Goal: Task Accomplishment & Management: Manage account settings

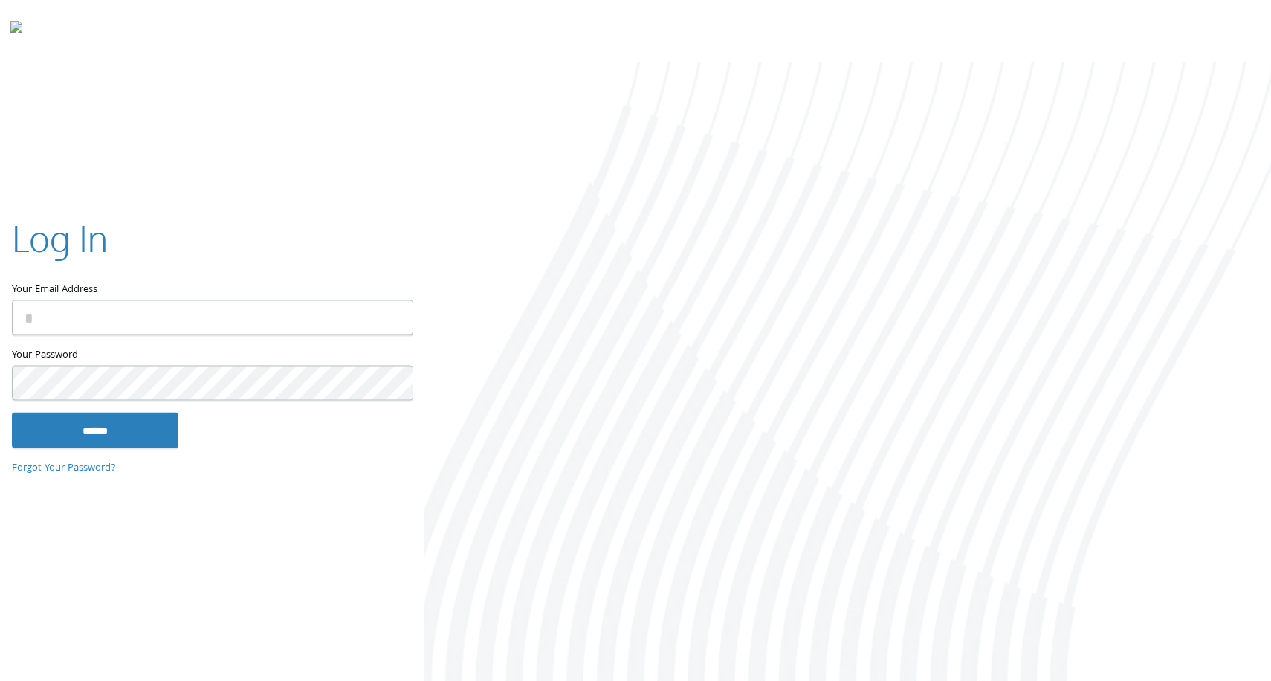
type input "**********"
click at [125, 442] on input "******" at bounding box center [95, 431] width 167 height 36
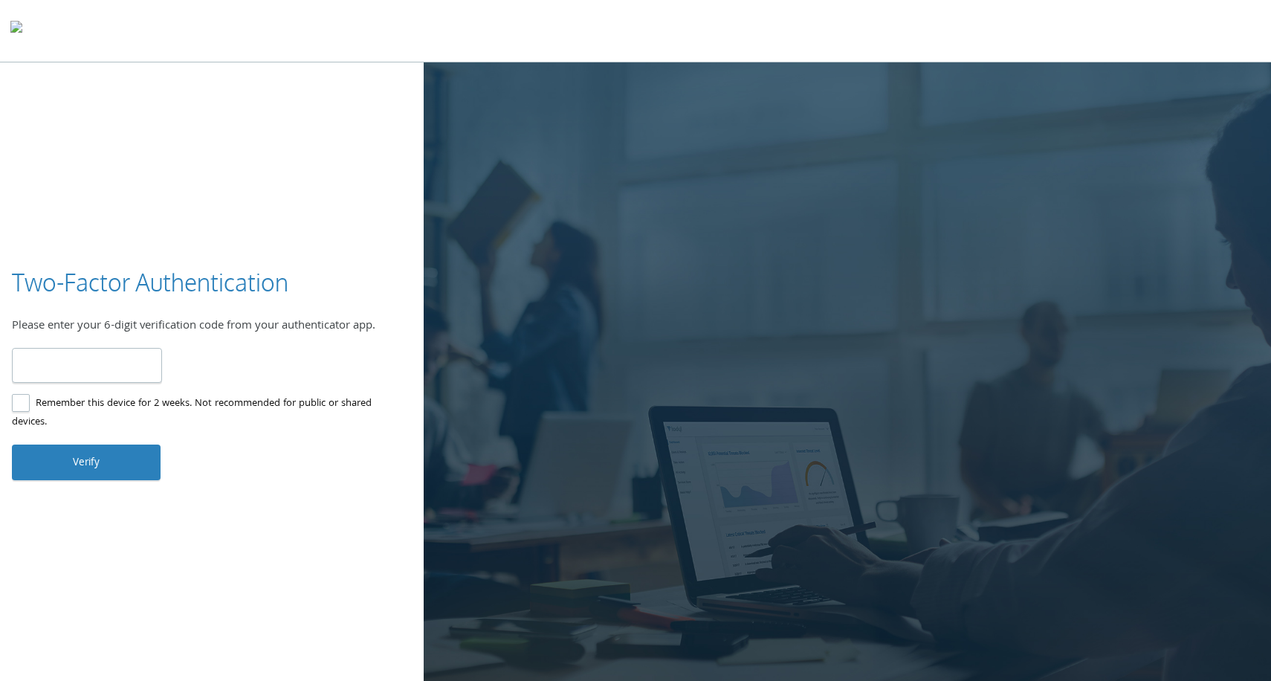
type input "******"
